Goal: Task Accomplishment & Management: Complete application form

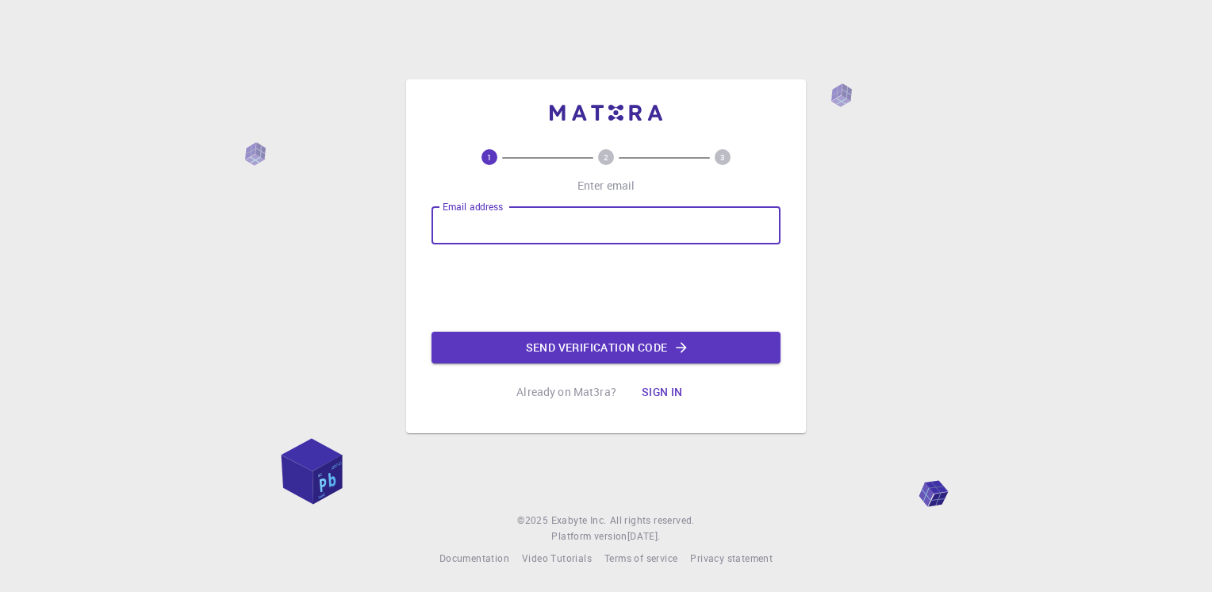
click at [530, 226] on input "Email address" at bounding box center [605, 225] width 349 height 38
type input "[EMAIL_ADDRESS][DOMAIN_NAME]"
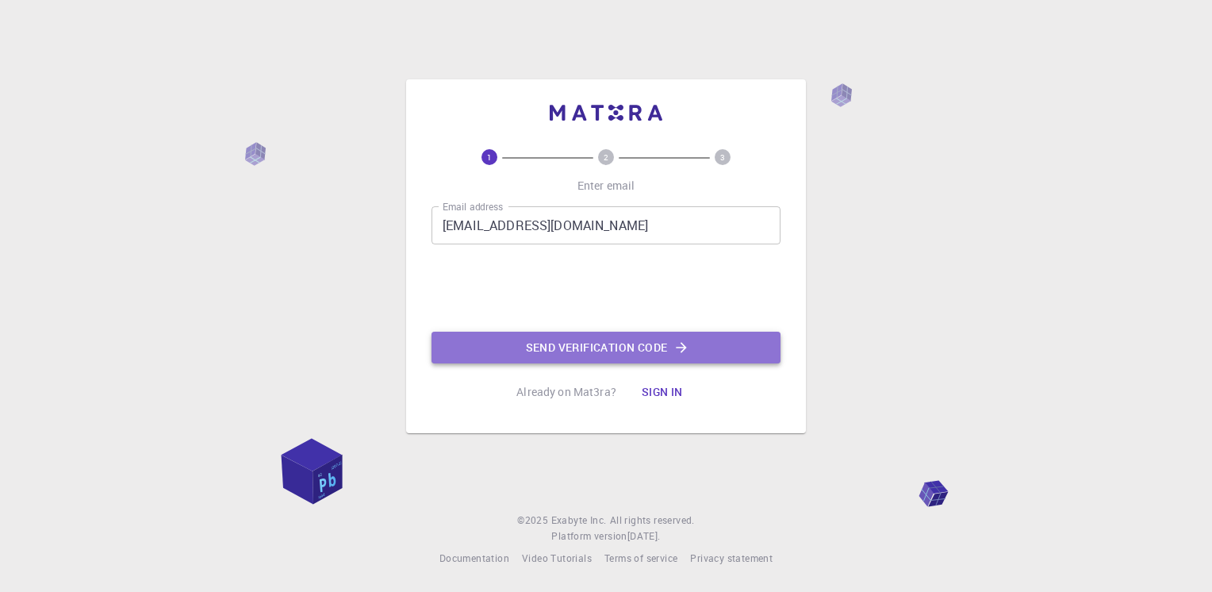
click at [584, 344] on button "Send verification code" at bounding box center [605, 348] width 349 height 32
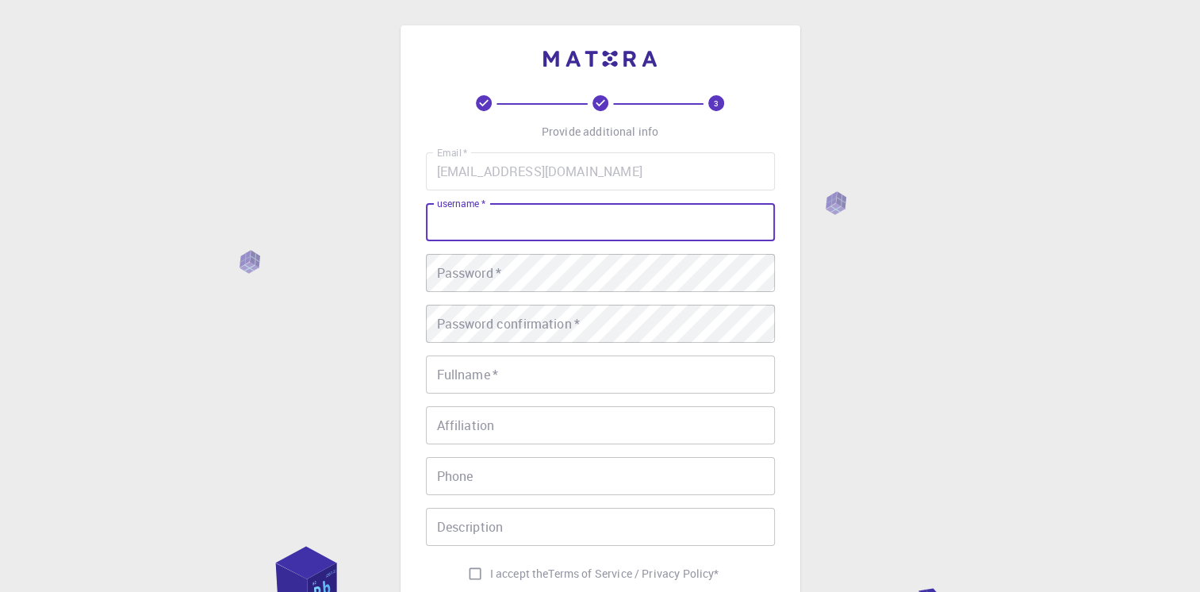
click at [536, 212] on input "username   *" at bounding box center [600, 222] width 349 height 38
click at [538, 211] on input "Manhthe8190" at bounding box center [600, 222] width 349 height 38
type input "Manhthe1890"
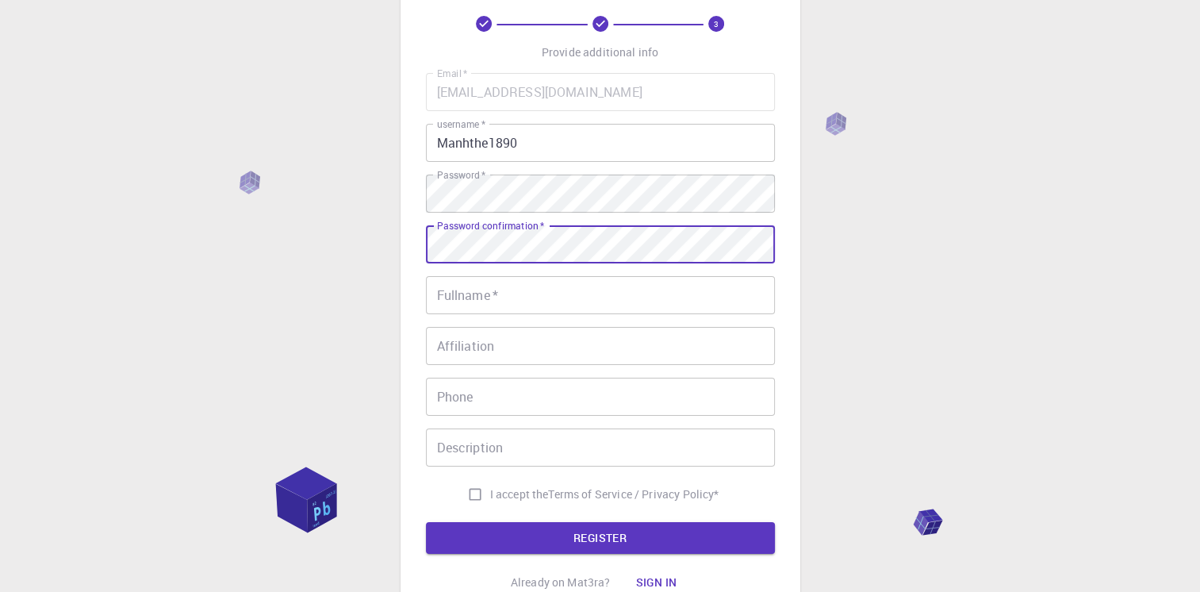
scroll to position [87, 0]
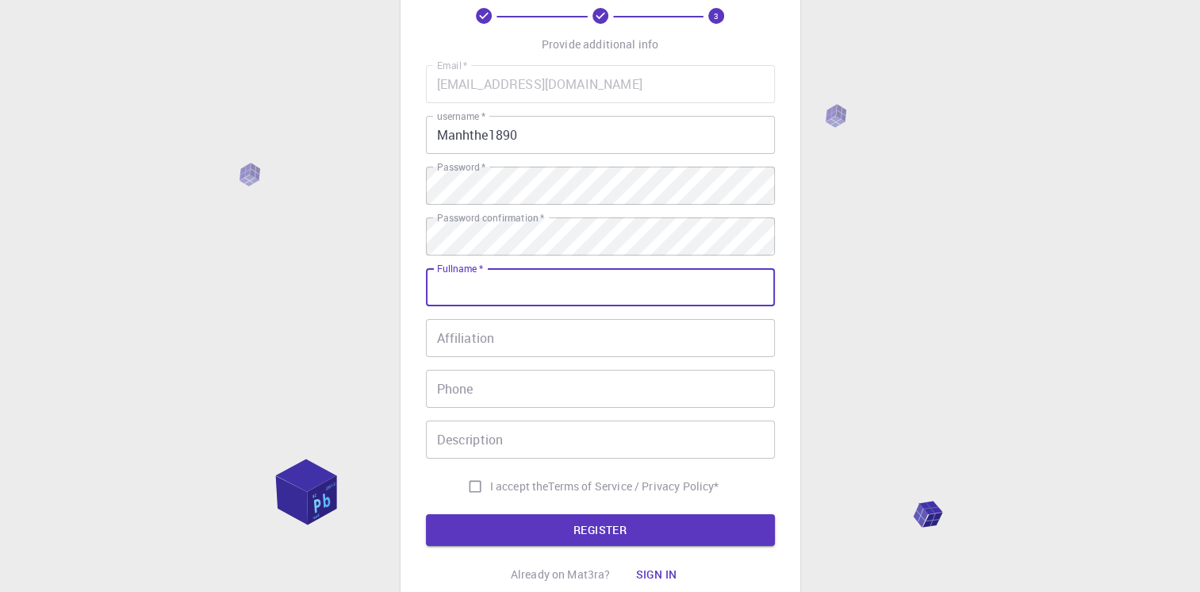
click at [562, 284] on input "Fullname   *" at bounding box center [600, 287] width 349 height 38
type input "t"
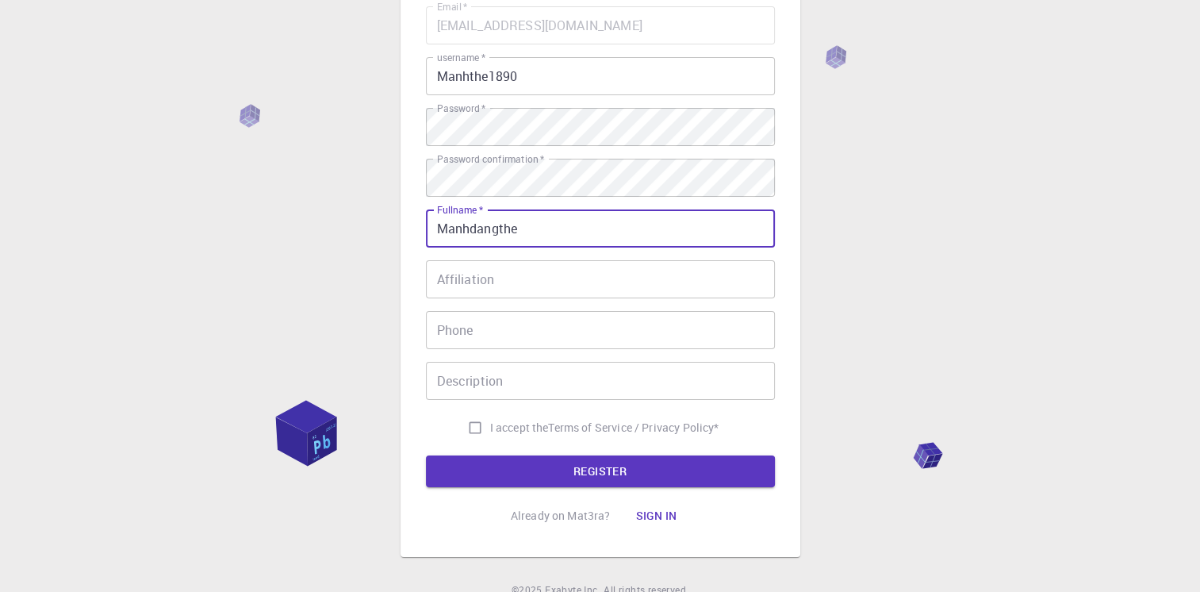
scroll to position [149, 0]
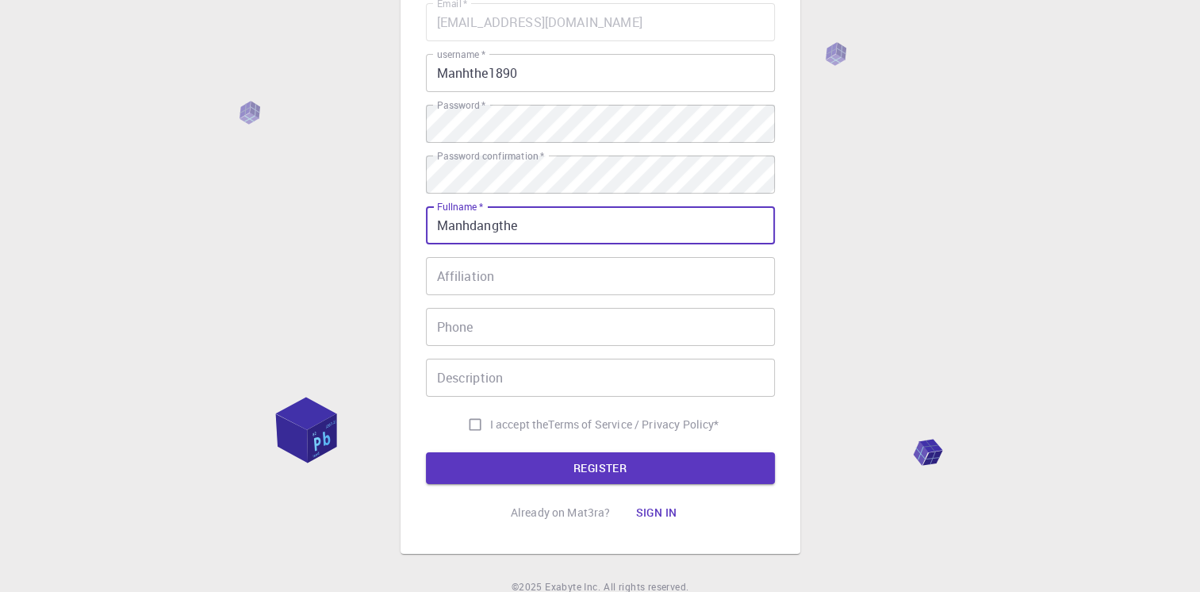
type input "Manhdangthe"
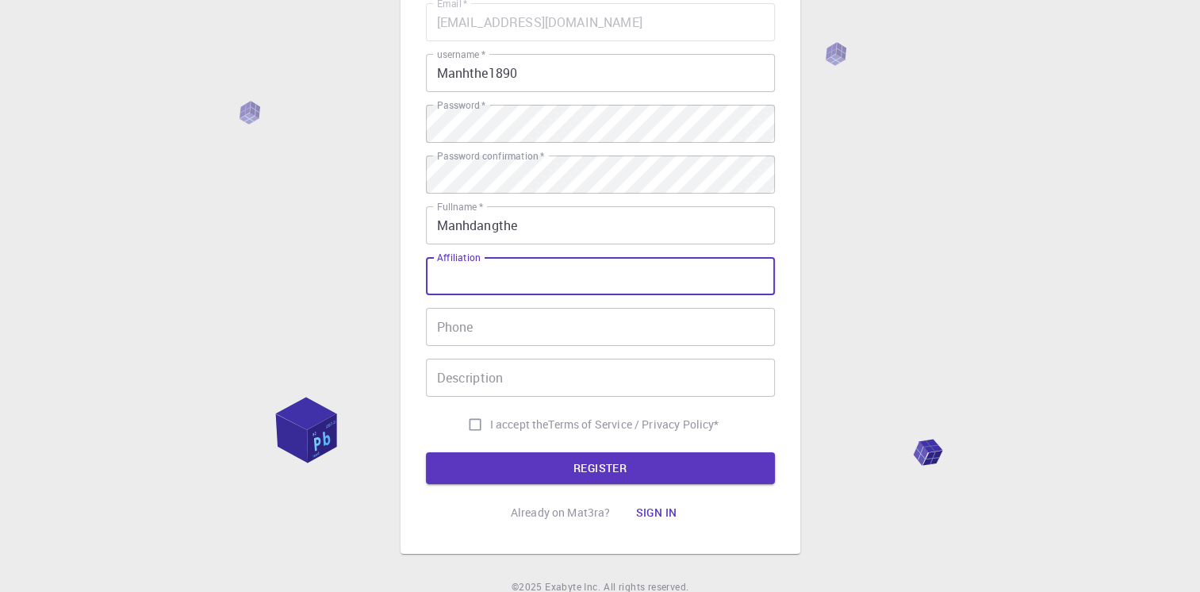
click at [472, 283] on input "Affiliation" at bounding box center [600, 276] width 349 height 38
type input "[GEOGRAPHIC_DATA]"
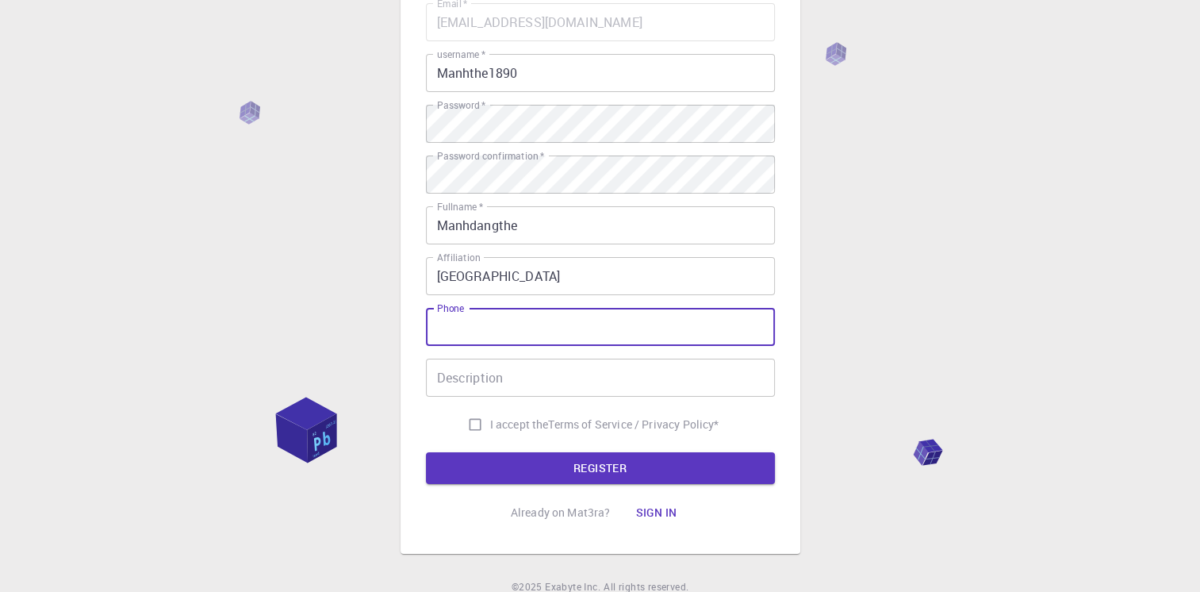
click at [511, 314] on input "Phone" at bounding box center [600, 327] width 349 height 38
type input "[PHONE_NUMBER]"
click at [488, 380] on input "Description" at bounding box center [600, 378] width 349 height 38
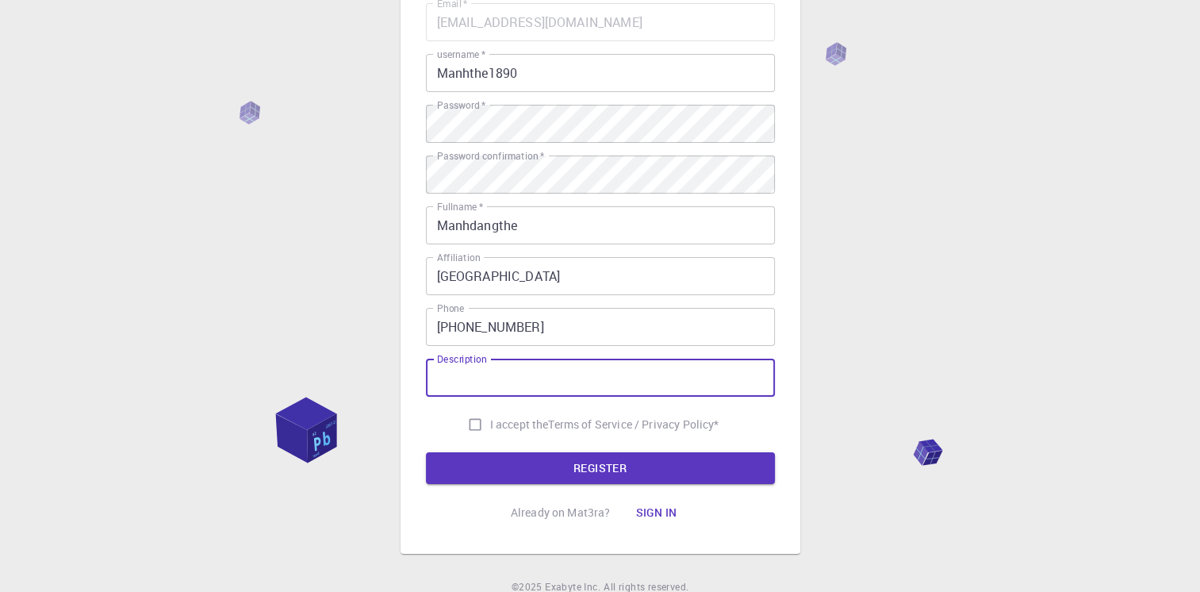
scroll to position [215, 0]
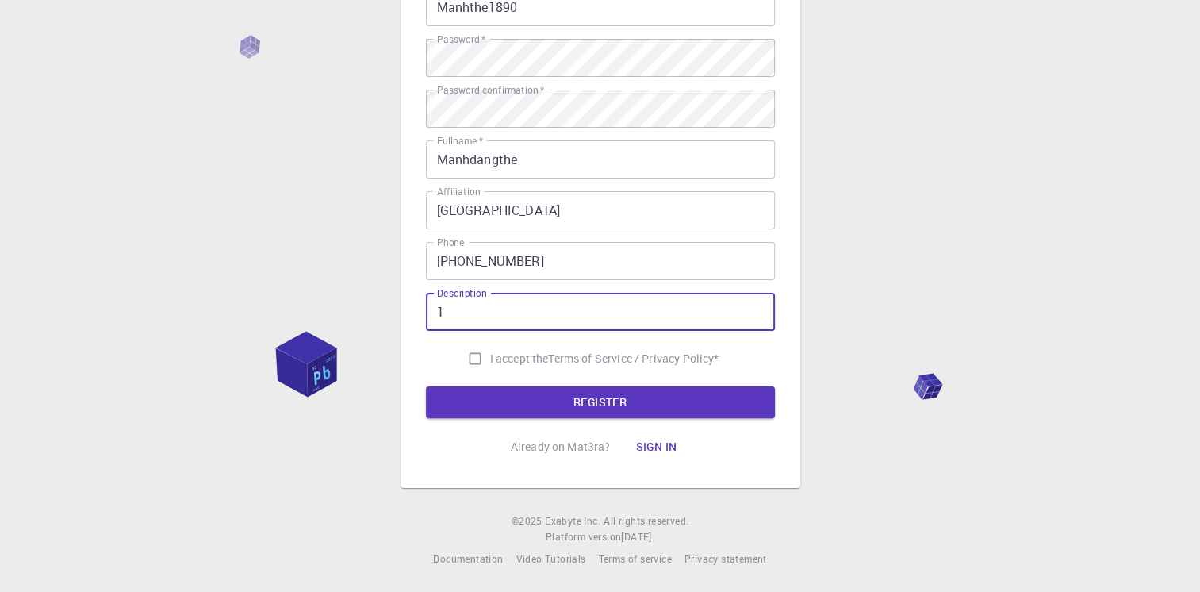
type input "1"
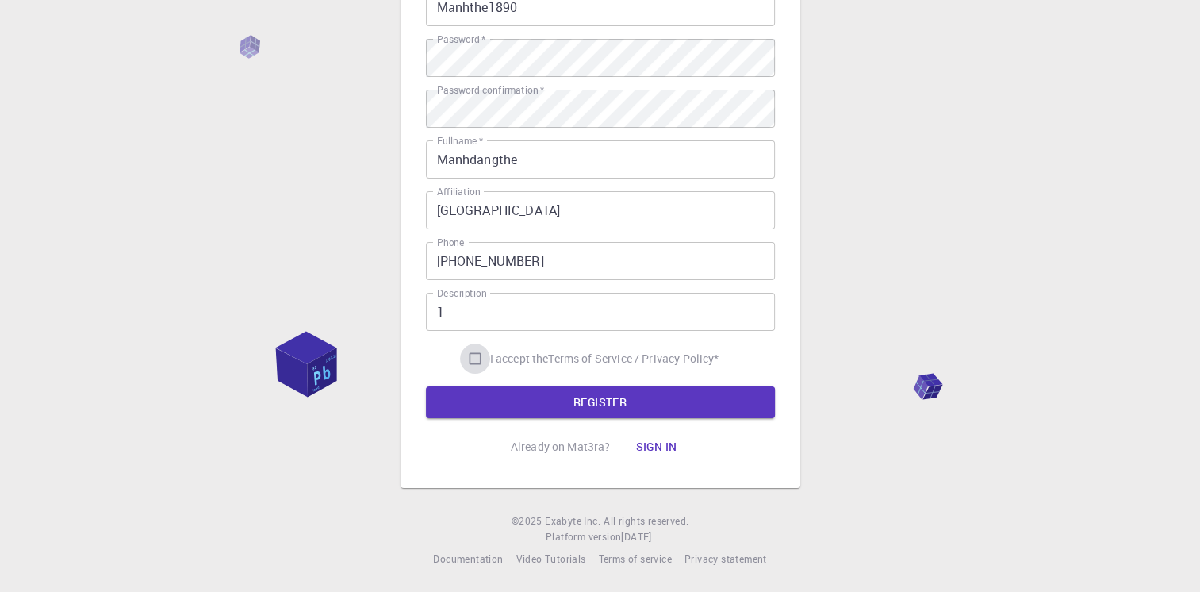
click at [475, 356] on input "I accept the Terms of Service / Privacy Policy *" at bounding box center [475, 358] width 30 height 30
checkbox input "true"
drag, startPoint x: 517, startPoint y: 382, endPoint x: 546, endPoint y: 401, distance: 33.9
click at [546, 401] on form "Email   * [EMAIL_ADDRESS][DOMAIN_NAME] Email   * username   * Manhthe1890 usern…" at bounding box center [600, 177] width 349 height 481
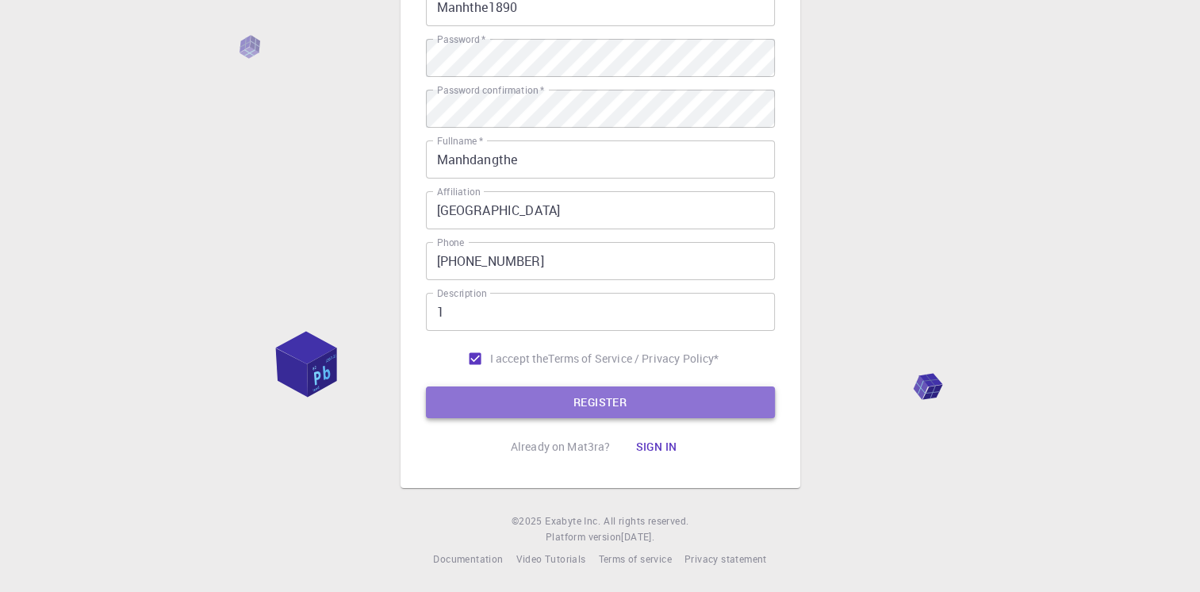
click at [546, 401] on button "REGISTER" at bounding box center [600, 402] width 349 height 32
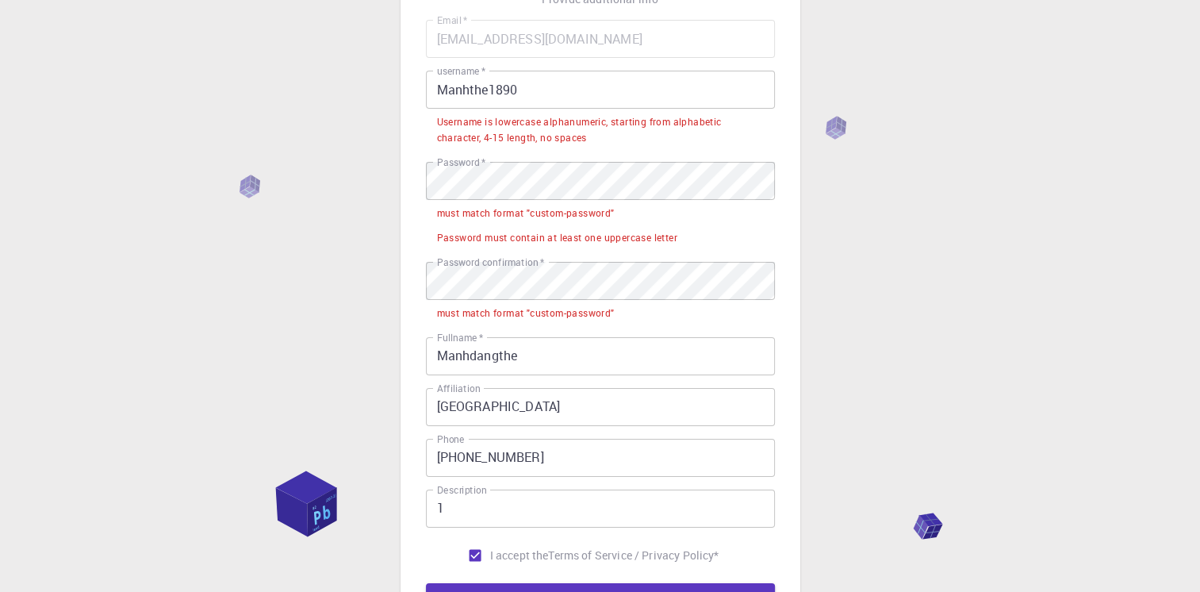
scroll to position [0, 0]
